Goal: Task Accomplishment & Management: Manage account settings

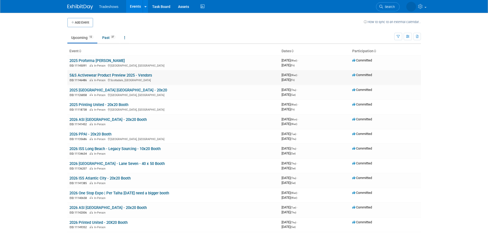
click at [110, 74] on link "S&S Activewear Product Preview 2025 - Vendors" at bounding box center [110, 75] width 83 height 5
click at [94, 59] on link "2025 Proforma [PERSON_NAME]" at bounding box center [96, 60] width 55 height 5
click at [88, 90] on link "2025 ISS Dallas - 20x20" at bounding box center [118, 90] width 98 height 5
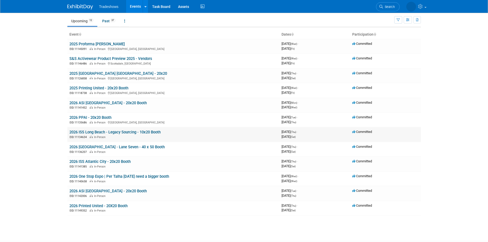
scroll to position [26, 0]
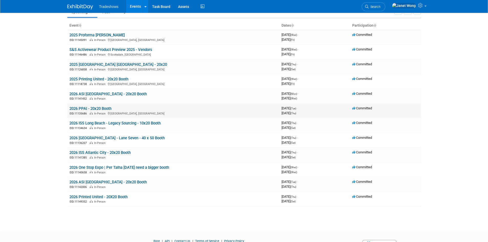
click at [91, 110] on link "2026 PPAI - 20x20 Booth" at bounding box center [90, 108] width 42 height 5
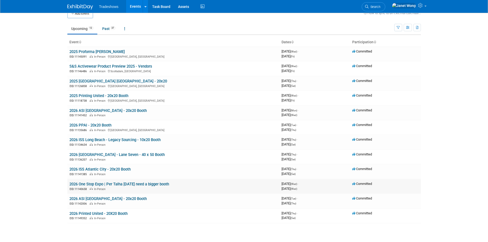
scroll to position [0, 0]
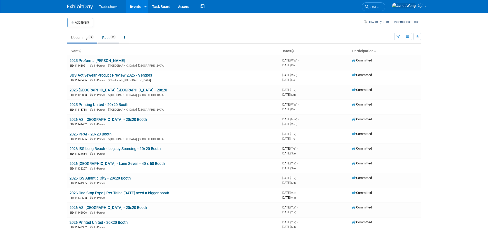
click at [109, 37] on link "Past 37" at bounding box center [108, 38] width 21 height 10
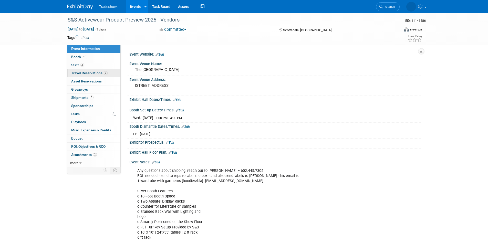
click at [93, 74] on span "Travel Reservations 2" at bounding box center [89, 73] width 36 height 4
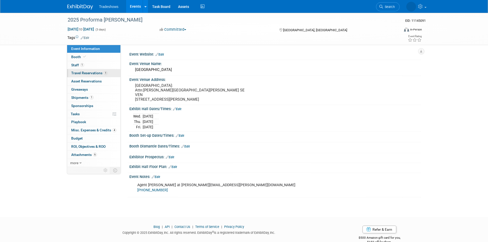
click at [81, 75] on link "1 Travel Reservations 1" at bounding box center [93, 73] width 53 height 8
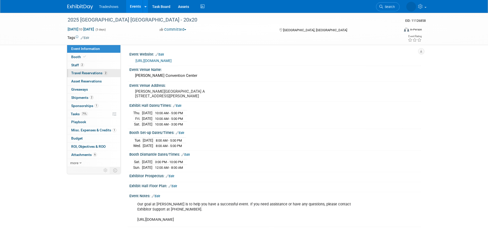
click at [91, 75] on span "Travel Reservations 2" at bounding box center [89, 73] width 36 height 4
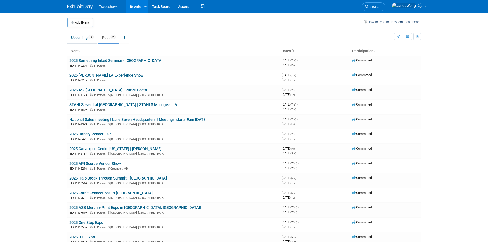
click at [87, 40] on link "Upcoming 12" at bounding box center [82, 38] width 30 height 10
